Goal: Find specific page/section: Find specific page/section

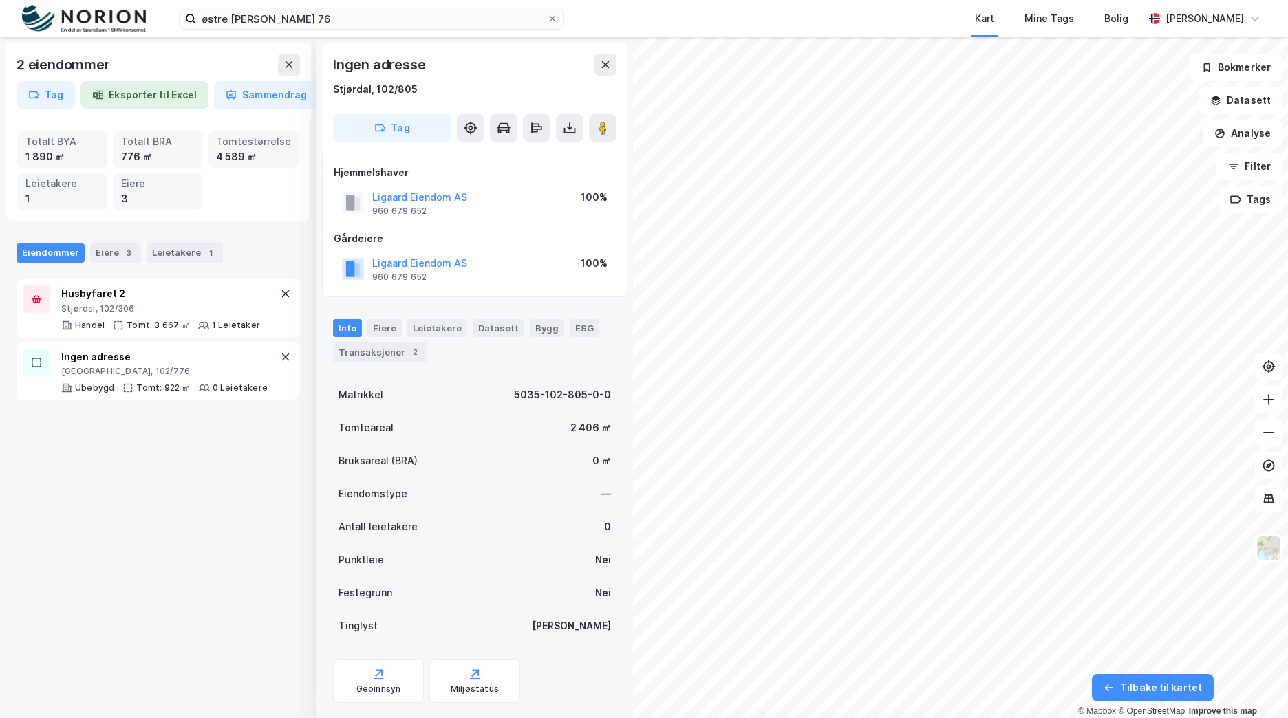
scroll to position [2, 0]
drag, startPoint x: 74, startPoint y: 16, endPoint x: 109, endPoint y: 27, distance: 36.1
click at [74, 16] on img at bounding box center [84, 19] width 124 height 28
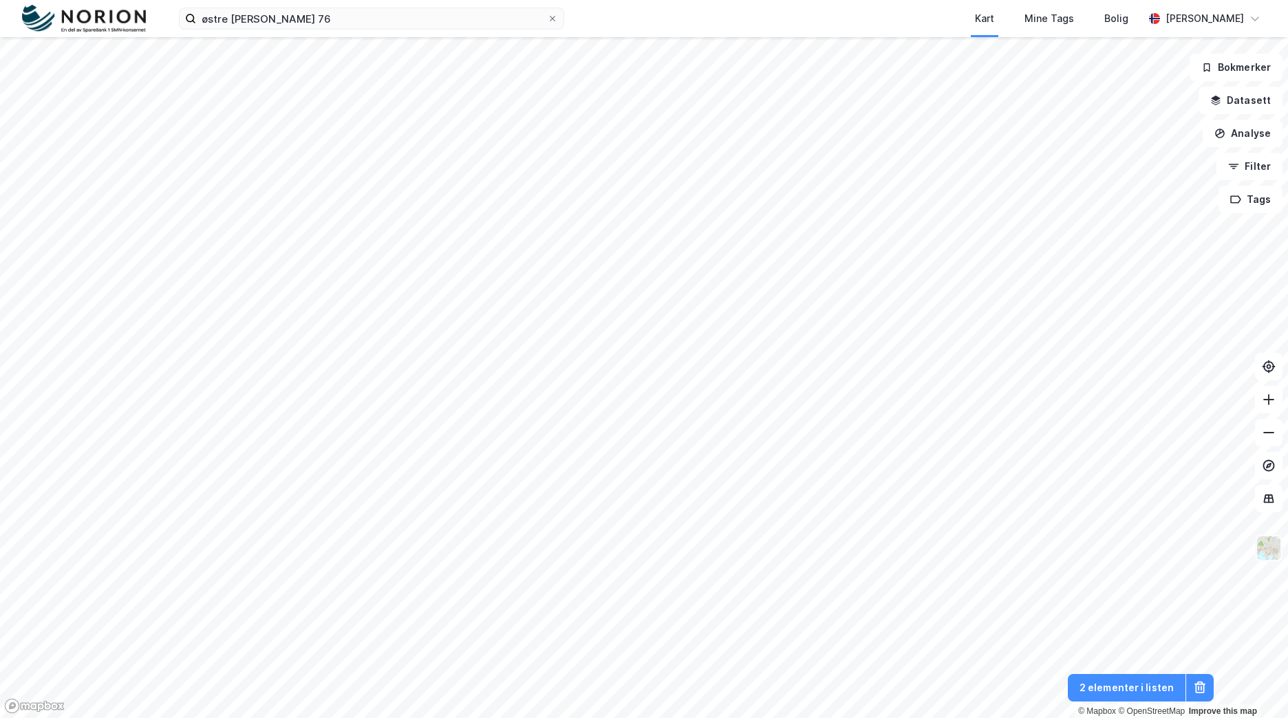
click at [1272, 553] on img at bounding box center [1269, 548] width 26 height 26
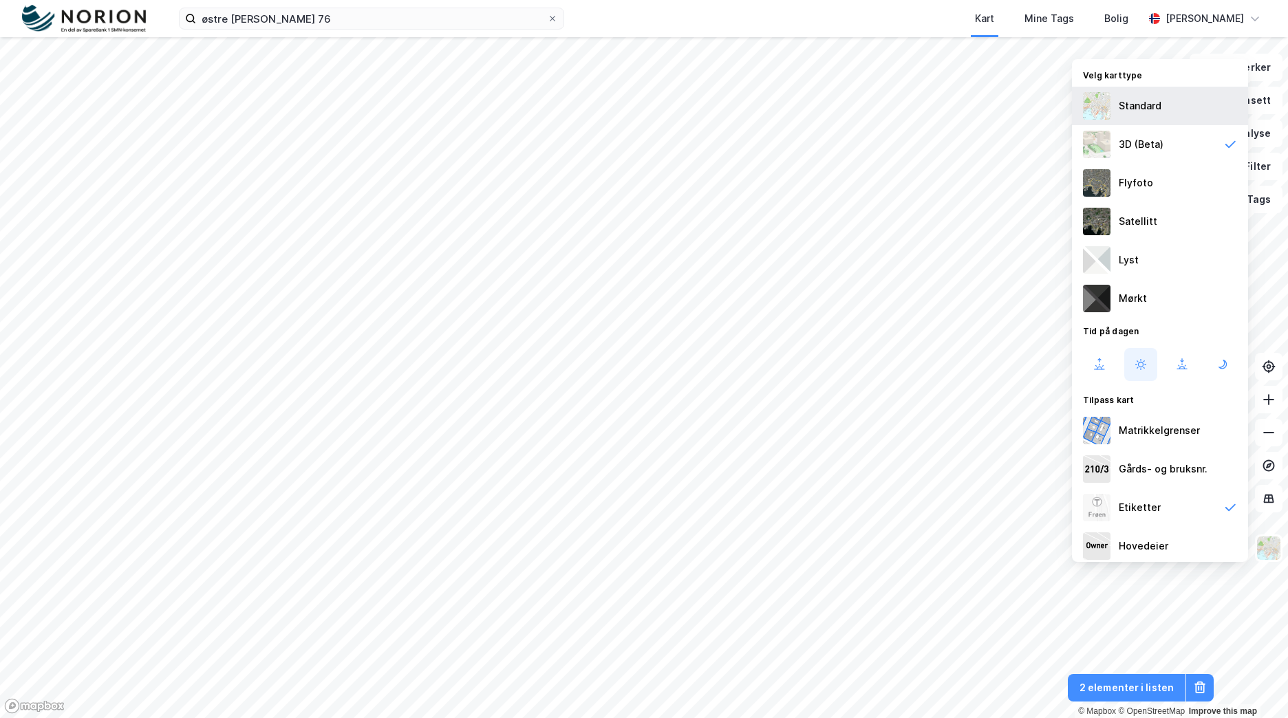
click at [1129, 107] on div "Standard" at bounding box center [1140, 106] width 43 height 17
